Goal: Navigation & Orientation: Find specific page/section

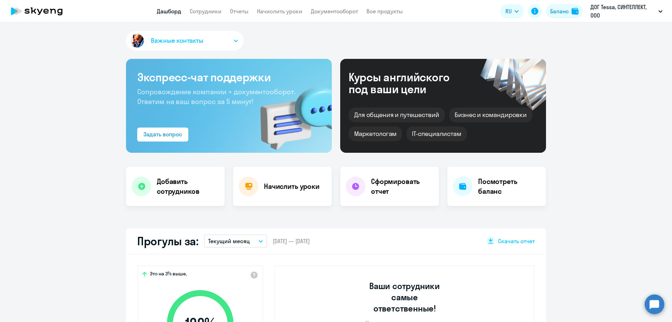
click at [207, 7] on app-menu-item-link "Сотрудники" at bounding box center [206, 11] width 32 height 9
click at [206, 9] on link "Сотрудники" at bounding box center [206, 11] width 32 height 7
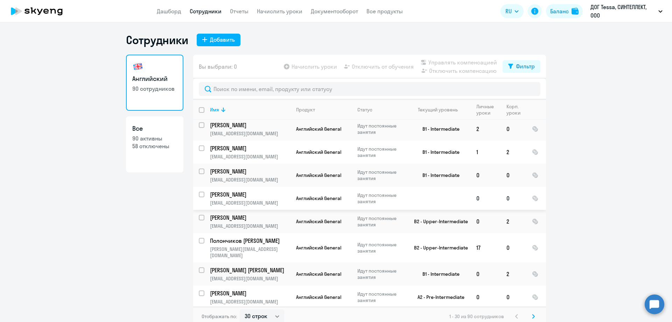
scroll to position [4, 0]
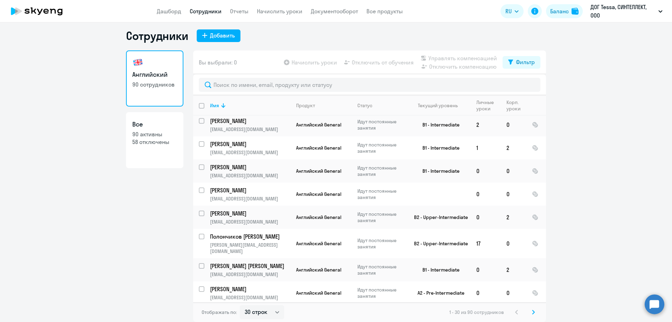
click at [532, 313] on icon at bounding box center [533, 312] width 2 height 4
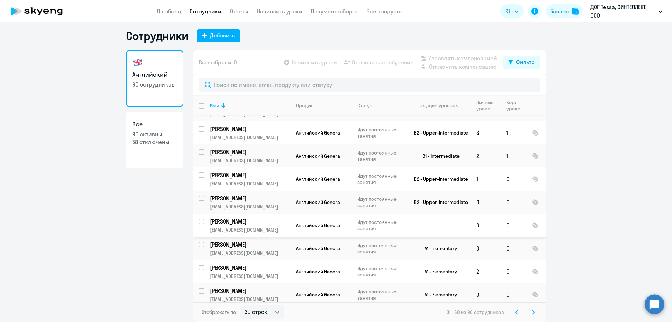
scroll to position [506, 0]
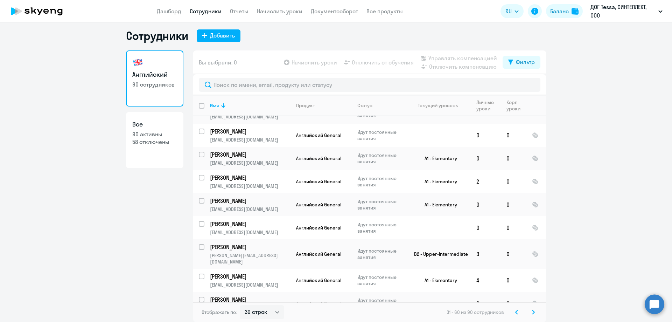
click at [516, 310] on icon at bounding box center [517, 312] width 2 height 4
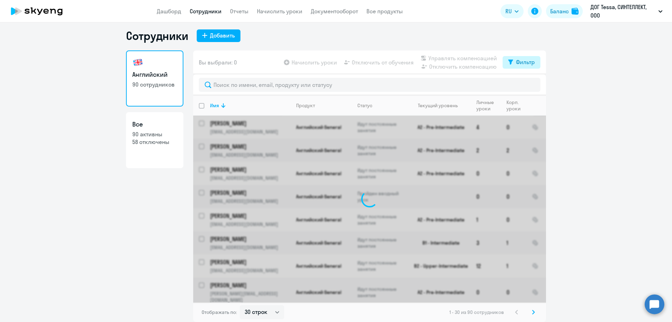
click at [523, 65] on div "Фильтр" at bounding box center [525, 62] width 19 height 8
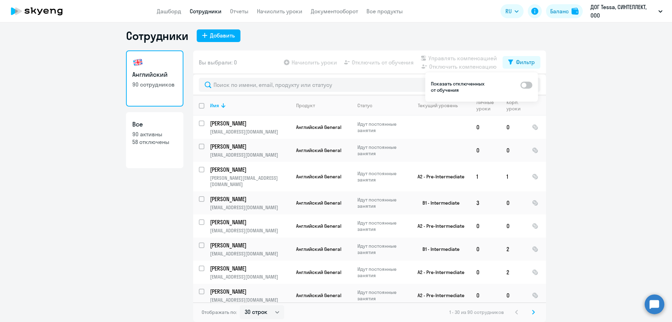
click at [591, 53] on ng-component "Сотрудники Добавить Английский 90 сотрудников Все 90 активны 58 отключены Вы вы…" at bounding box center [336, 175] width 672 height 293
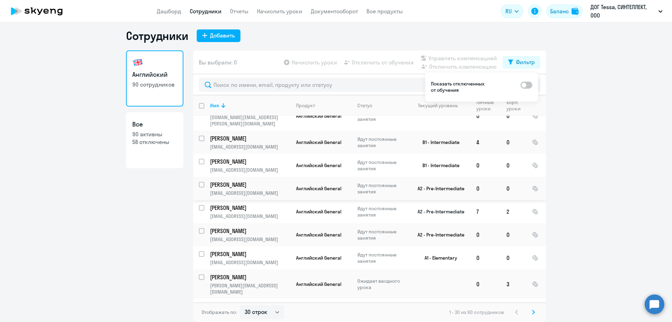
scroll to position [210, 0]
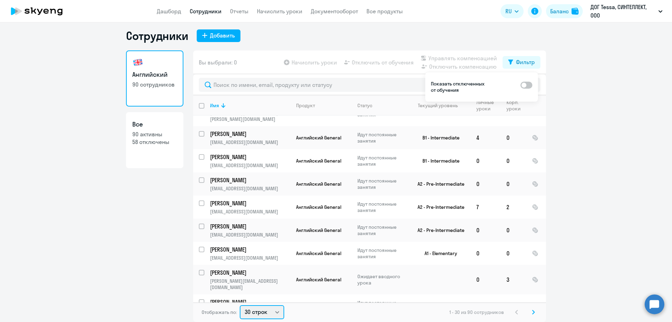
click at [277, 312] on select "30 строк 50 строк 100 строк" at bounding box center [262, 312] width 44 height 14
select select "100"
click at [240, 305] on select "30 строк 50 строк 100 строк" at bounding box center [262, 312] width 44 height 14
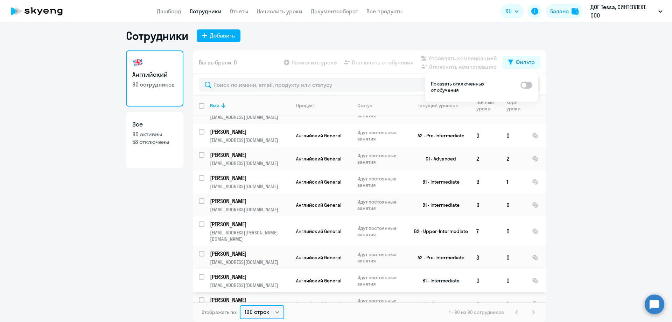
scroll to position [1682, 0]
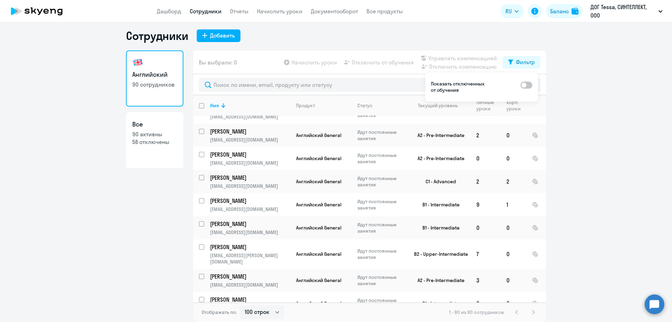
click at [593, 72] on ng-component "Сотрудники Добавить Английский 90 сотрудников Все 90 активны 58 отключены Вы вы…" at bounding box center [336, 175] width 672 height 293
drag, startPoint x: 225, startPoint y: 10, endPoint x: 241, endPoint y: 9, distance: 15.8
click at [230, 10] on nav "Дашборд Сотрудники Отчеты Начислить уроки Документооборот Все продукты" at bounding box center [280, 11] width 246 height 9
click at [241, 9] on link "Отчеты" at bounding box center [239, 11] width 19 height 7
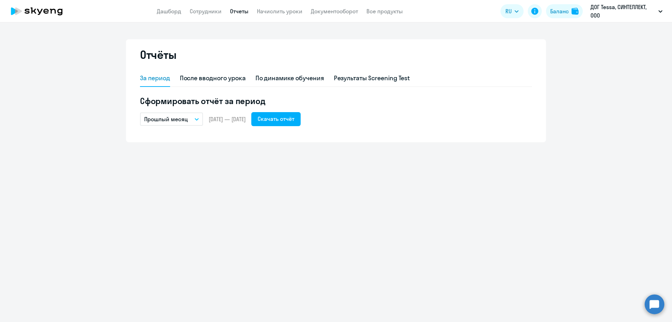
click at [190, 116] on button "Прошлый месяц" at bounding box center [171, 118] width 63 height 13
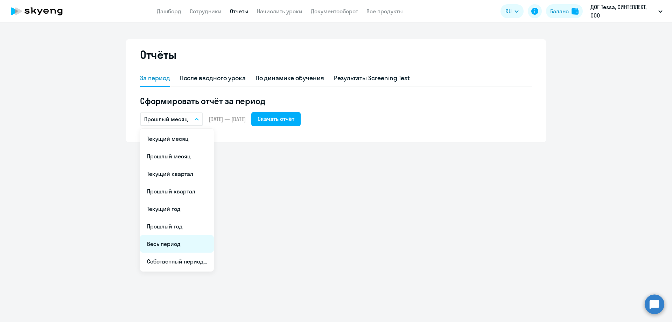
click at [167, 243] on li "Весь период" at bounding box center [177, 243] width 74 height 17
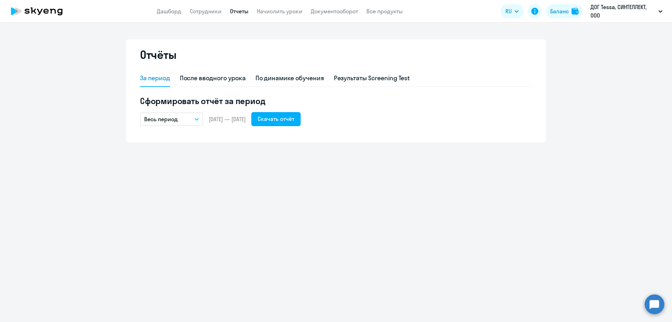
click at [362, 12] on nav "Дашборд Сотрудники Отчеты Начислить уроки Документооборот Все продукты" at bounding box center [280, 11] width 246 height 9
click at [338, 12] on link "Документооборот" at bounding box center [334, 11] width 47 height 7
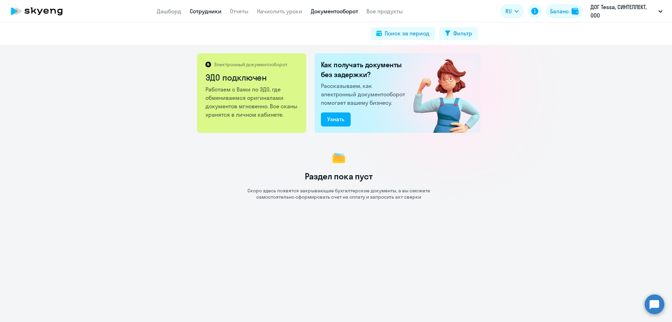
click at [210, 10] on link "Сотрудники" at bounding box center [206, 11] width 32 height 7
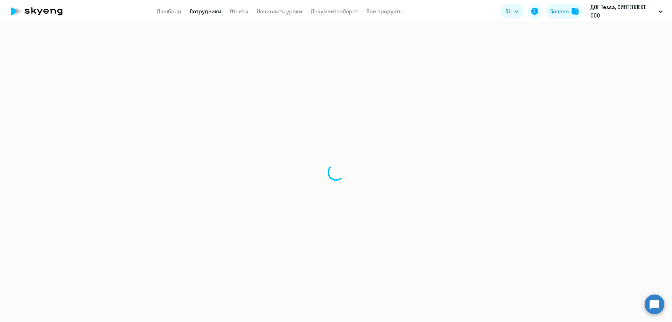
select select "30"
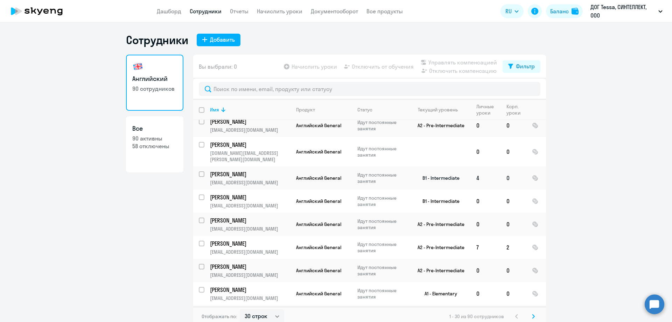
scroll to position [175, 0]
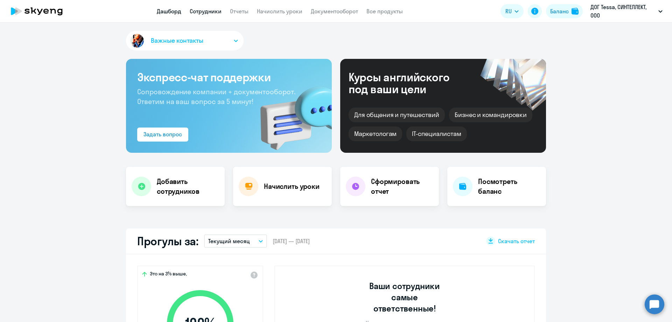
click at [213, 9] on link "Сотрудники" at bounding box center [206, 11] width 32 height 7
select select "30"
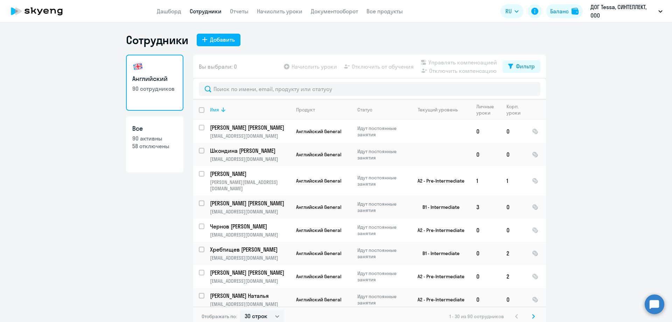
click at [216, 111] on div "Имя" at bounding box center [214, 109] width 9 height 6
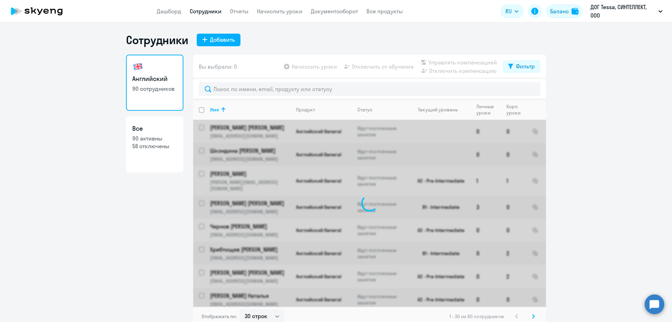
click at [572, 103] on ng-component "Сотрудники Добавить Английский 90 сотрудников Все 90 активны 58 отключены Вы вы…" at bounding box center [336, 179] width 672 height 293
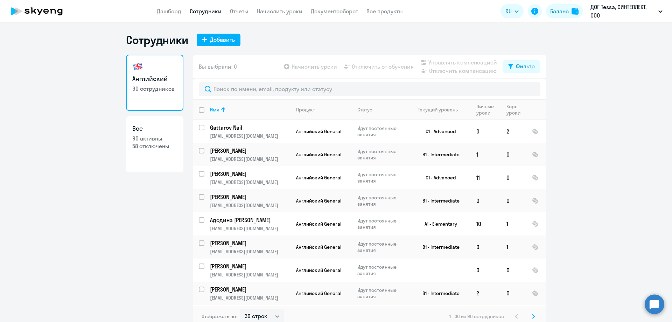
click at [149, 137] on p "90 активны" at bounding box center [154, 138] width 45 height 8
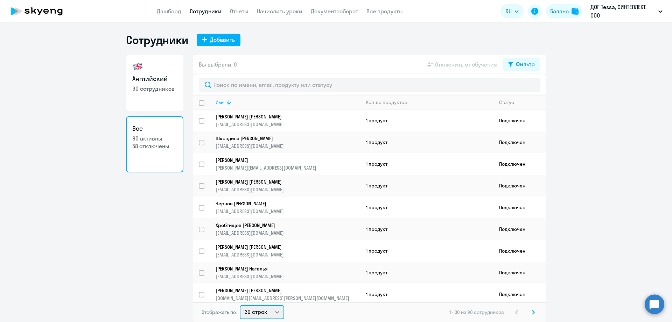
click at [265, 313] on select "30 строк 50 строк 100 строк" at bounding box center [262, 312] width 44 height 14
select select "100"
click at [240, 305] on select "30 строк 50 строк 100 строк" at bounding box center [262, 312] width 44 height 14
click at [607, 97] on ng-component "Сотрудники Добавить Английский 90 сотрудников Все 90 активны 58 отключены Вы вы…" at bounding box center [336, 177] width 672 height 289
drag, startPoint x: 203, startPoint y: 113, endPoint x: 600, endPoint y: 15, distance: 409.6
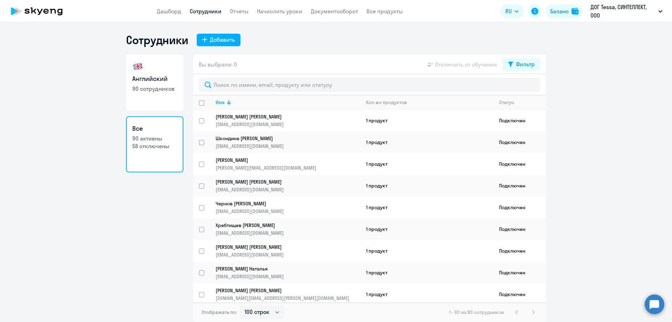
click at [621, 12] on app-root "Дашборд Сотрудники Отчеты Начислить уроки Документооборот Все продукты Дашборд …" at bounding box center [336, 161] width 672 height 322
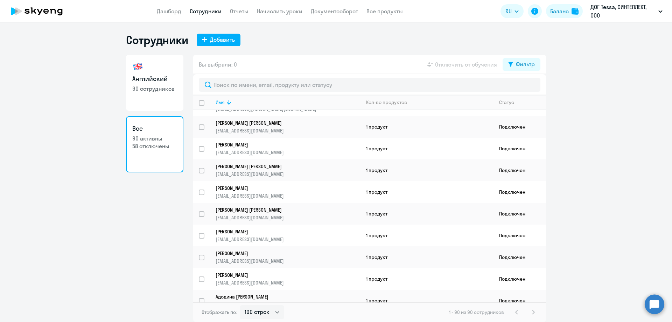
scroll to position [1760, 0]
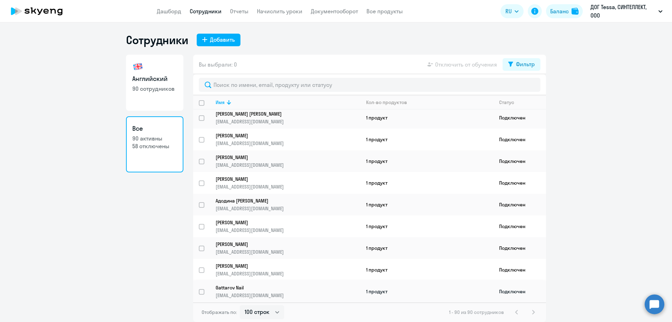
drag, startPoint x: 573, startPoint y: 82, endPoint x: 540, endPoint y: 294, distance: 215.4
click at [537, 297] on ng-component "Сотрудники Добавить Английский 90 сотрудников Все 90 активны 58 отключены Вы вы…" at bounding box center [336, 177] width 672 height 289
copy div "Loremi Dol Sit-am consectet Adipis Elitsed Doeiu Temporin utlaboree@doloremagn.…"
click at [644, 125] on ng-component "Сотрудники Добавить Английский 90 сотрудников Все 90 активны 58 отключены Вы вы…" at bounding box center [336, 177] width 672 height 289
